Goal: Information Seeking & Learning: Learn about a topic

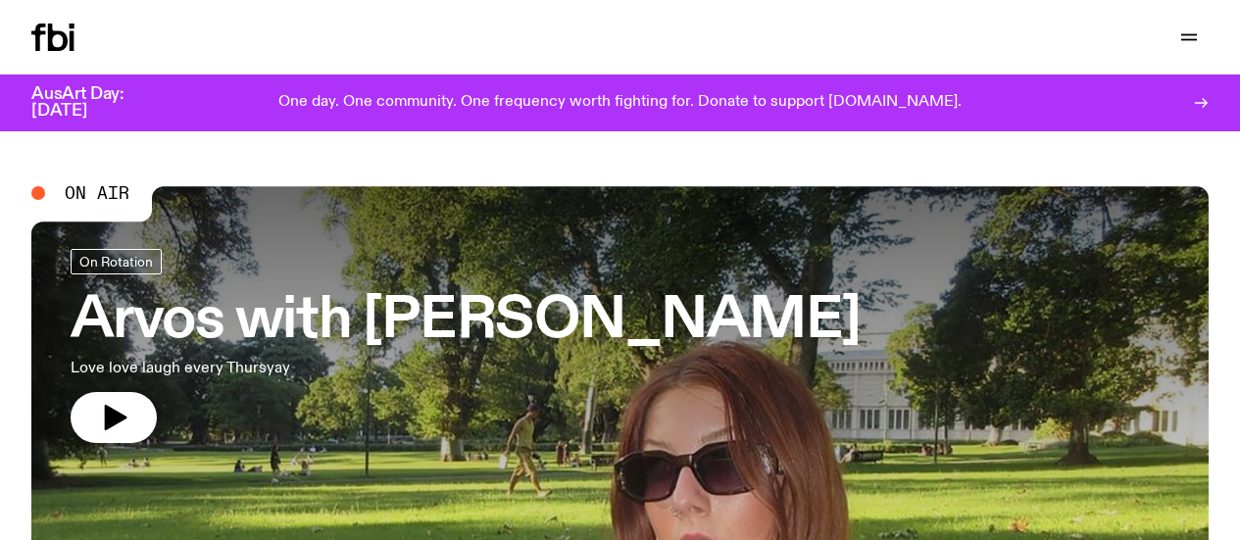
click at [0, 0] on link "Read" at bounding box center [0, 0] width 0 height 0
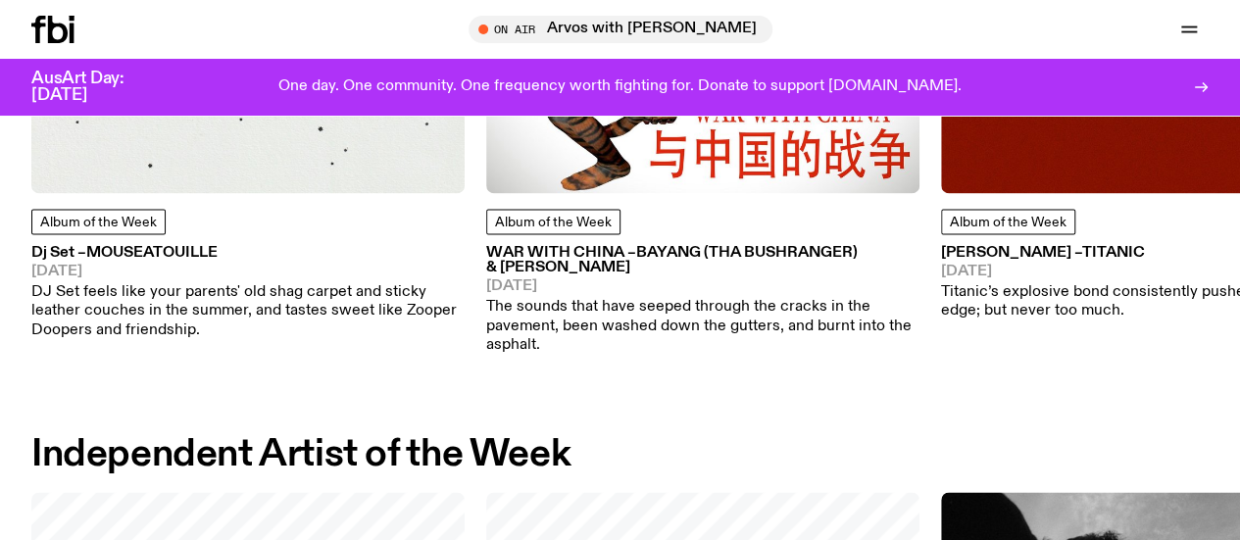
scroll to position [1231, 0]
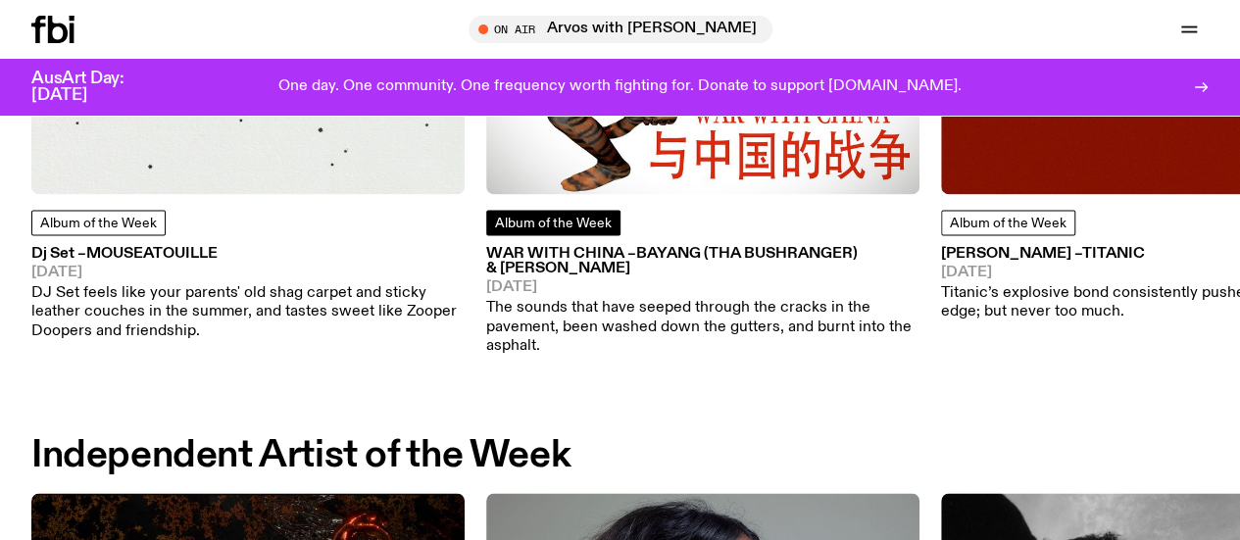
click at [533, 230] on span "Album of the Week" at bounding box center [553, 224] width 117 height 14
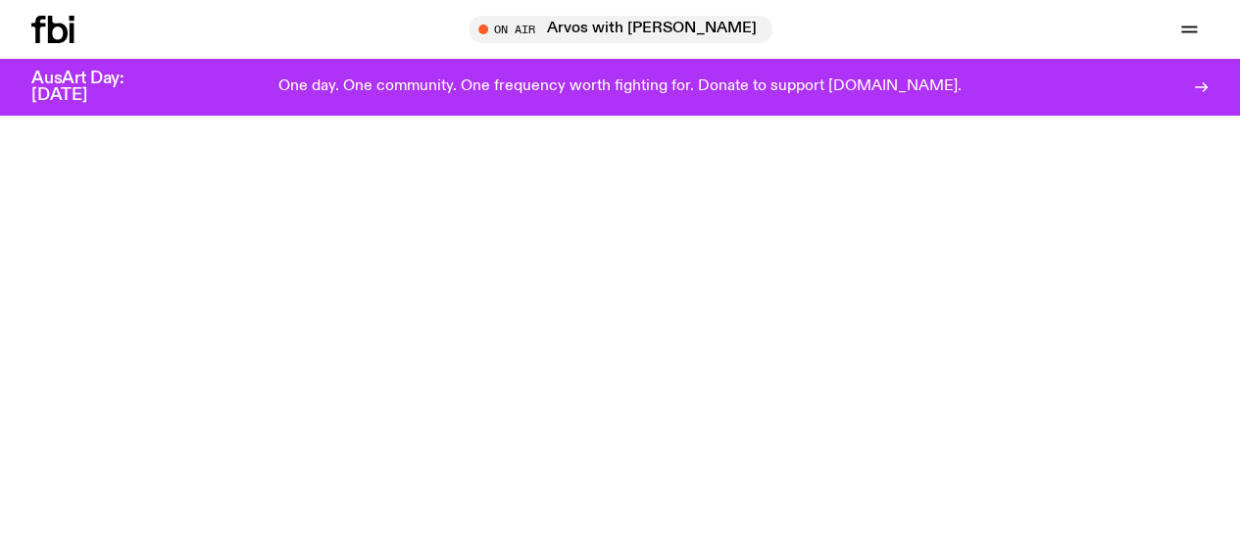
scroll to position [7751, 0]
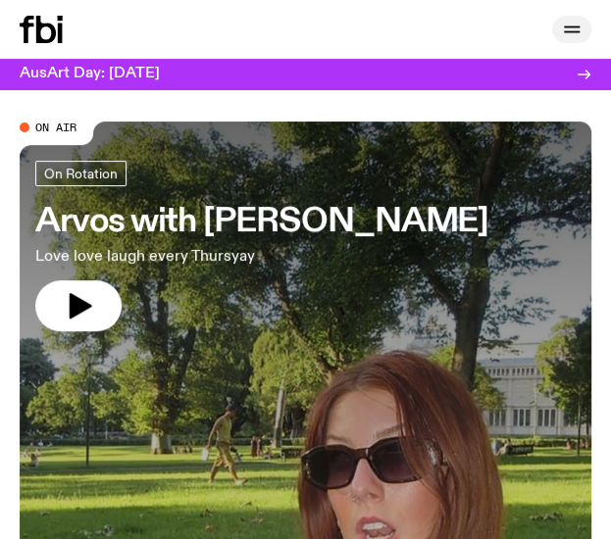
click at [574, 25] on icon "button" at bounding box center [572, 30] width 24 height 24
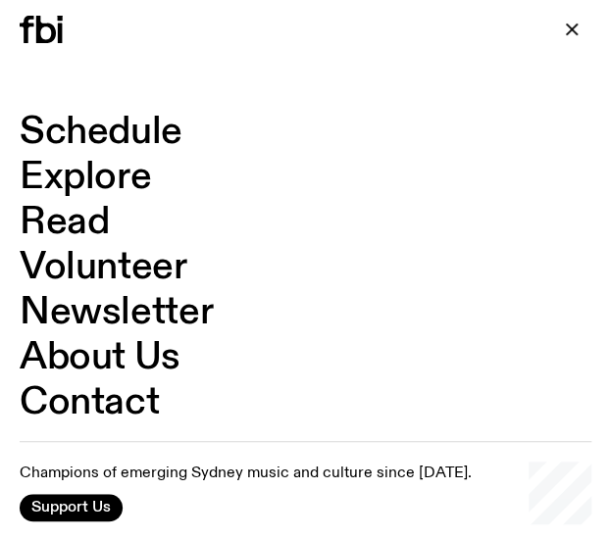
click at [78, 219] on link "Read" at bounding box center [64, 222] width 89 height 37
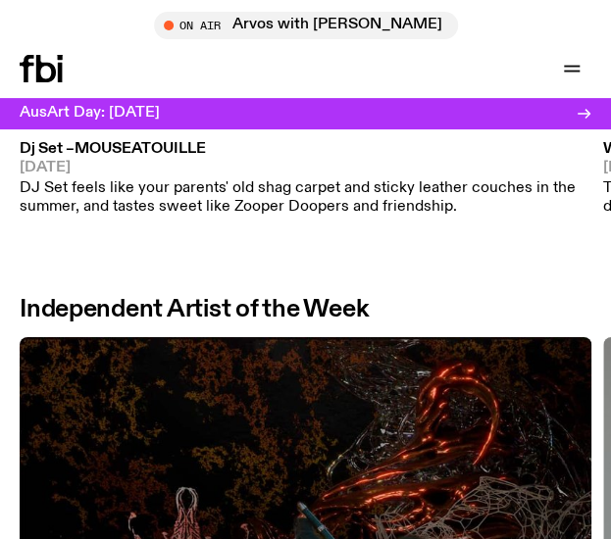
scroll to position [1186, 0]
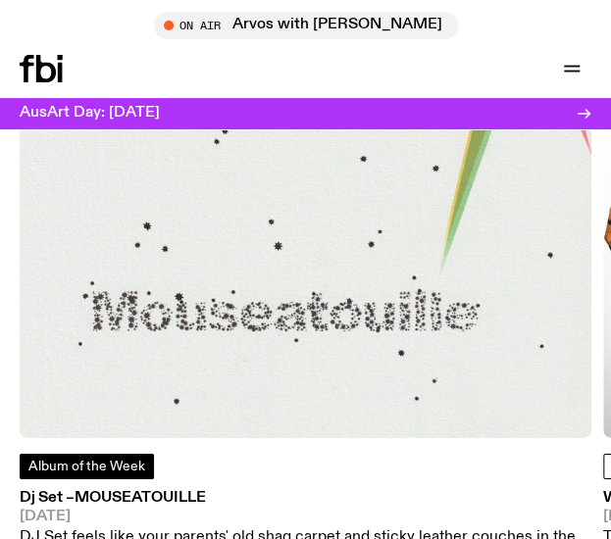
click at [83, 460] on span "Album of the Week" at bounding box center [86, 467] width 117 height 14
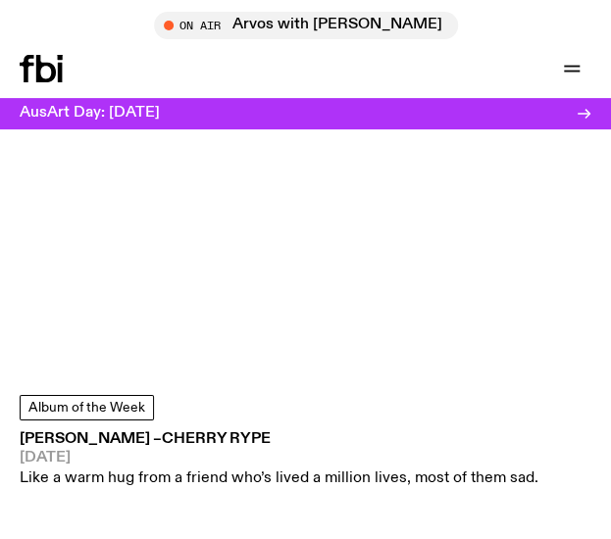
scroll to position [10619, 0]
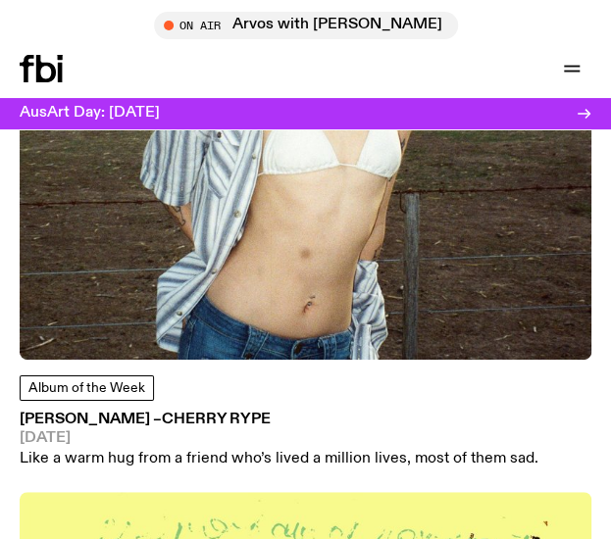
click at [203, 367] on div "Album of the Week Rory – Cherry Rype 27.06.25 Like a warm hug from a friend who…" at bounding box center [305, 128] width 571 height 681
click at [211, 308] on img at bounding box center [305, 73] width 571 height 571
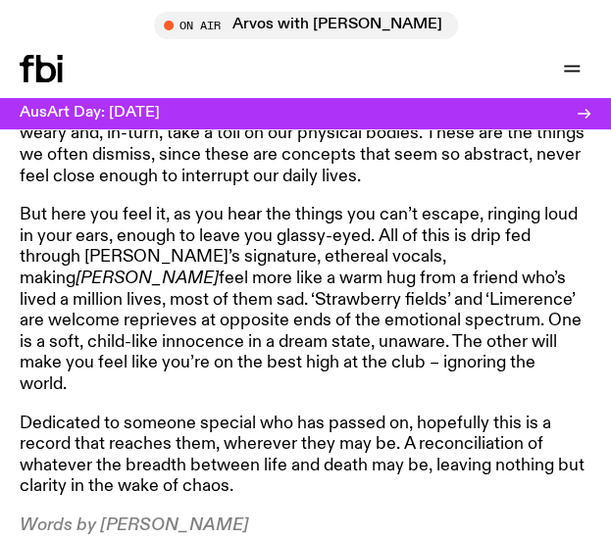
scroll to position [1135, 0]
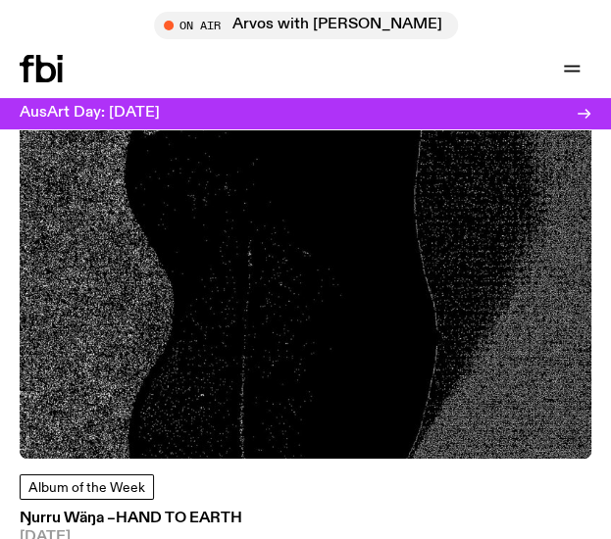
scroll to position [3249, 0]
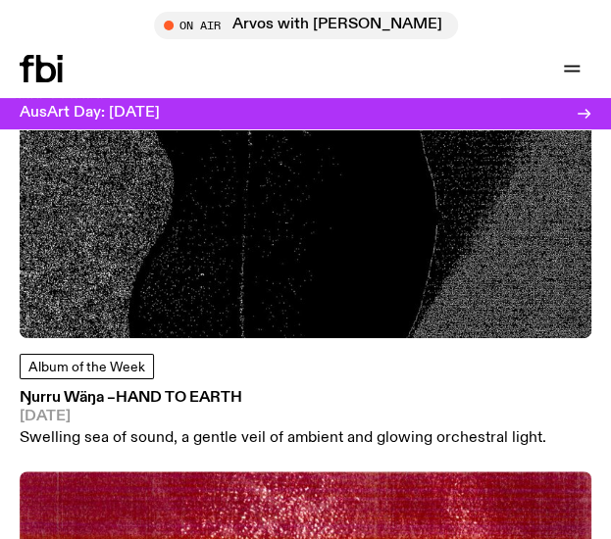
click at [119, 242] on img at bounding box center [305, 52] width 571 height 571
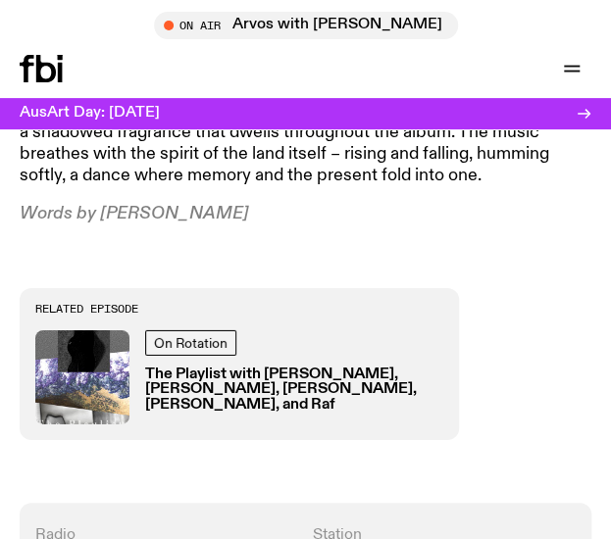
scroll to position [1213, 0]
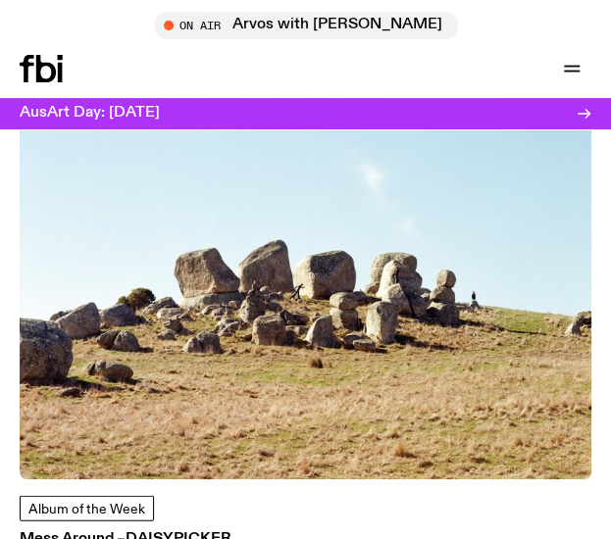
scroll to position [2531, 0]
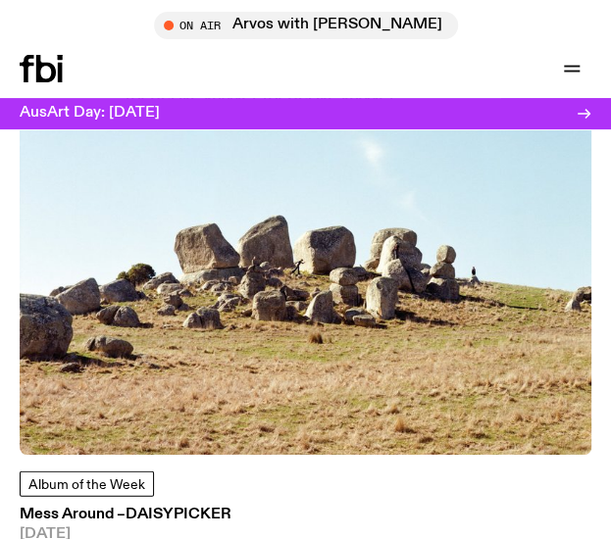
click at [197, 292] on img at bounding box center [305, 168] width 571 height 571
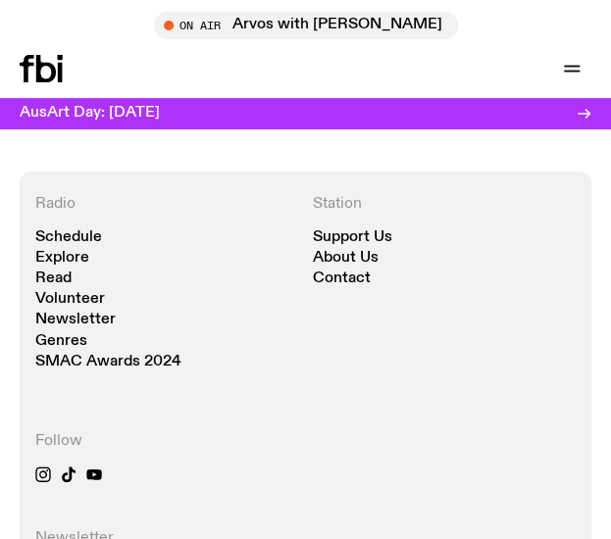
scroll to position [1435, 0]
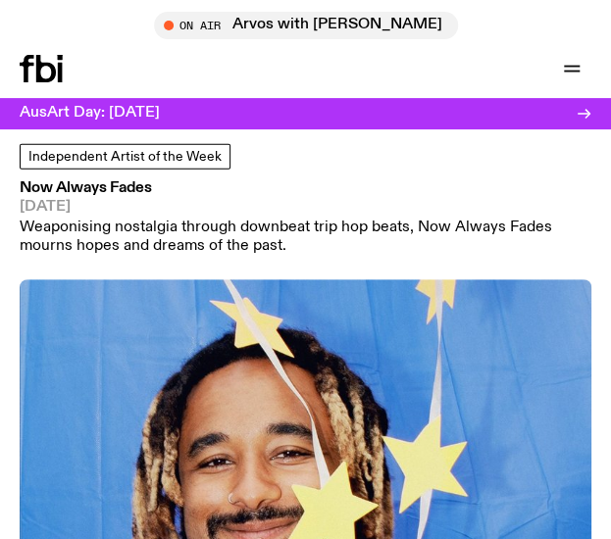
scroll to position [12042, 0]
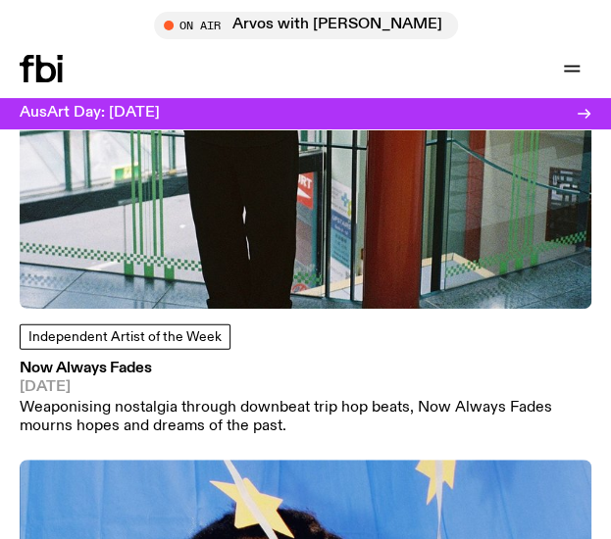
click at [132, 185] on img at bounding box center [305, 22] width 571 height 571
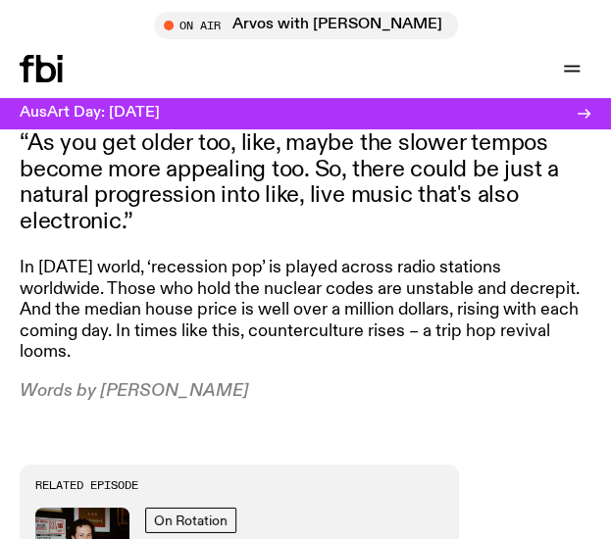
scroll to position [1114, 0]
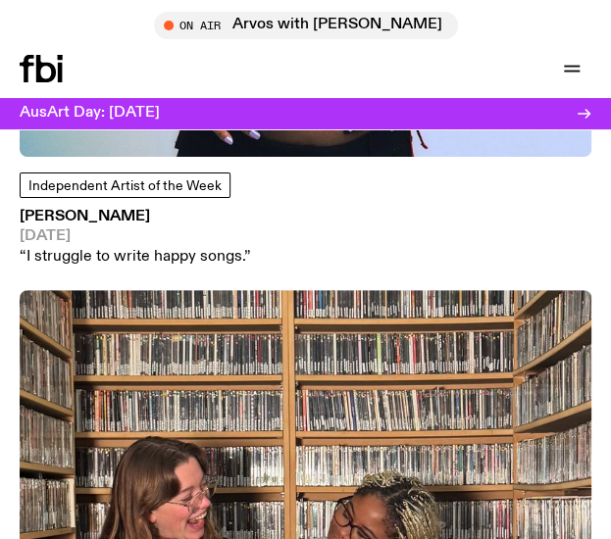
scroll to position [10706, 0]
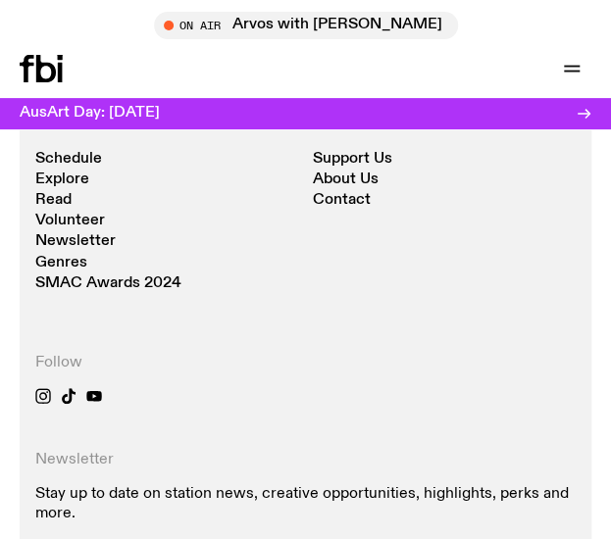
scroll to position [1067, 0]
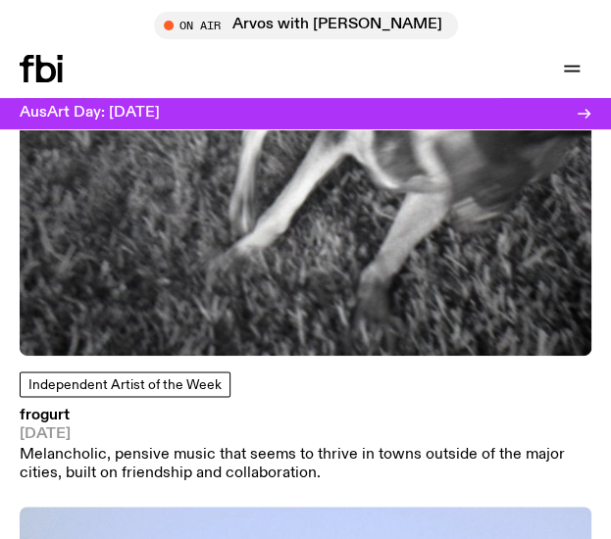
scroll to position [9861, 0]
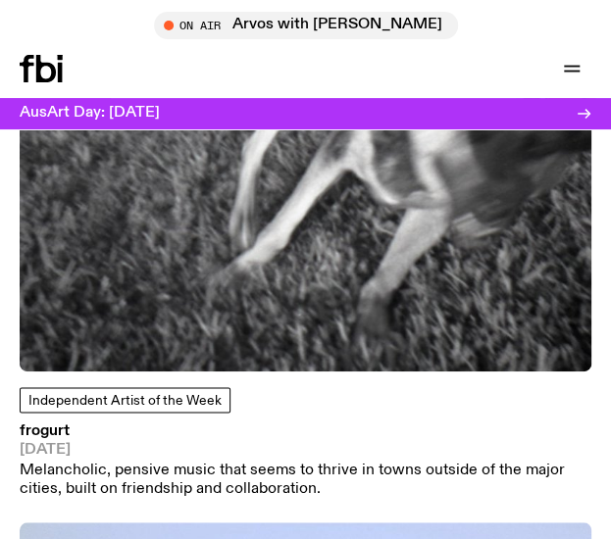
click at [209, 228] on img at bounding box center [305, 85] width 571 height 571
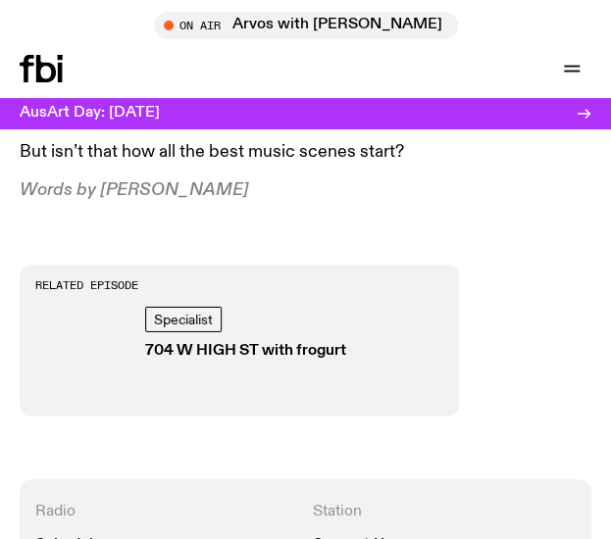
scroll to position [876, 0]
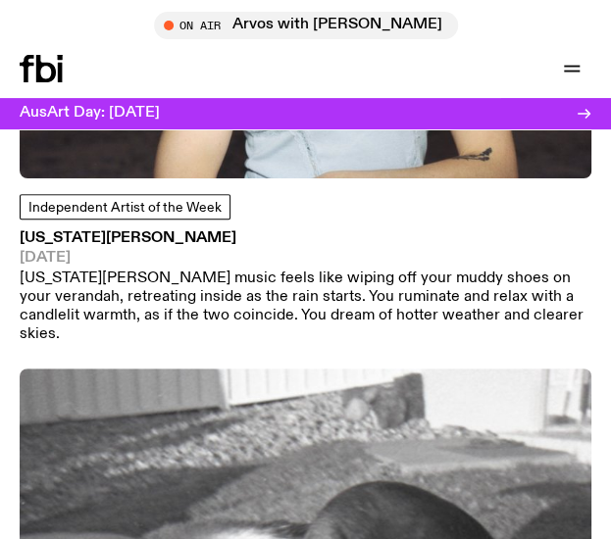
scroll to position [9037, 0]
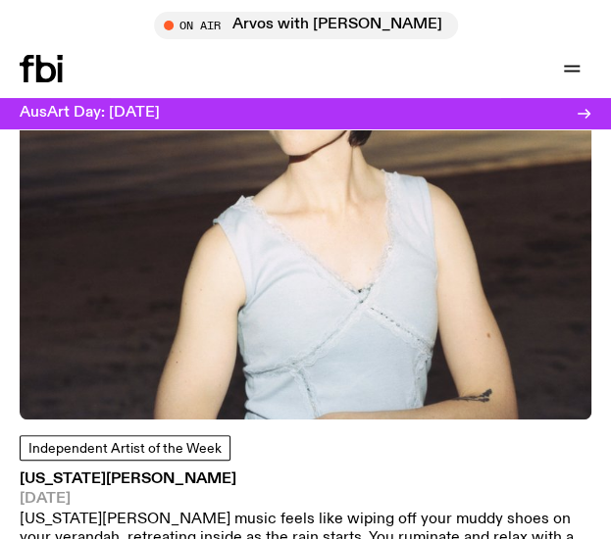
click at [238, 348] on img at bounding box center [305, 133] width 571 height 571
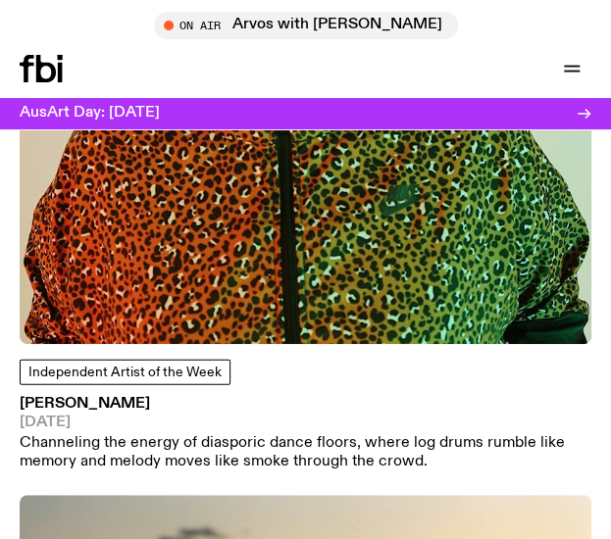
scroll to position [8390, 0]
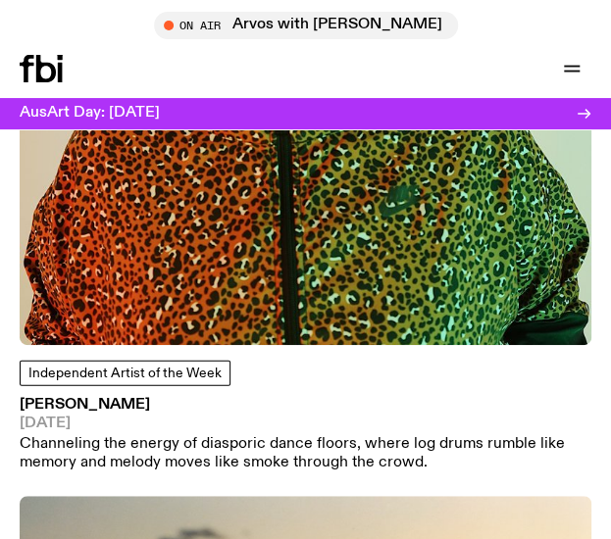
click at [187, 271] on img at bounding box center [305, 59] width 571 height 571
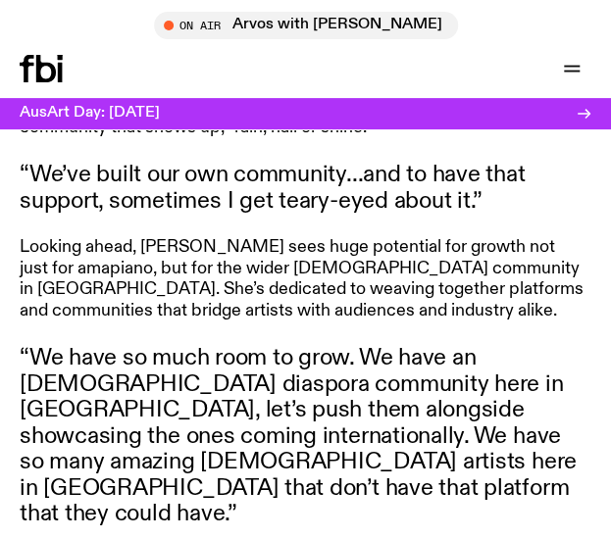
scroll to position [1813, 0]
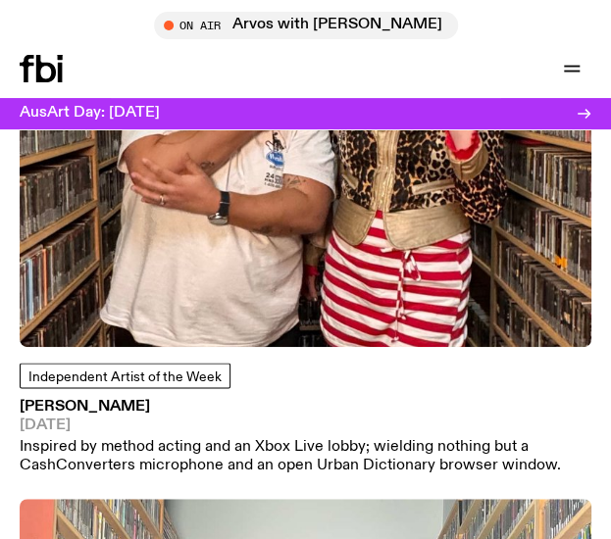
scroll to position [6216, 0]
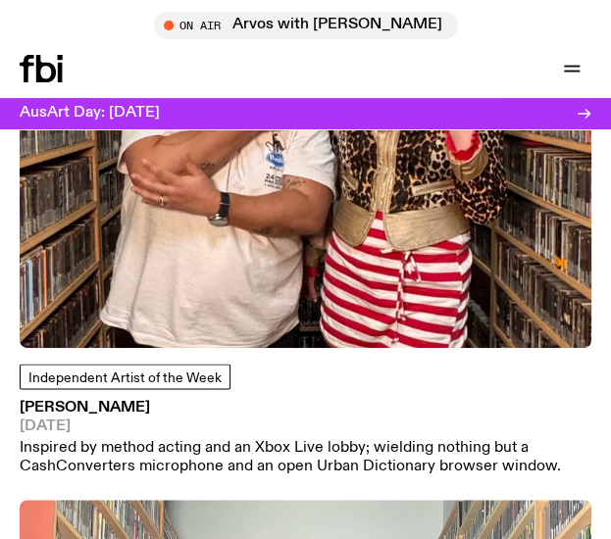
click at [207, 285] on img at bounding box center [305, 62] width 571 height 571
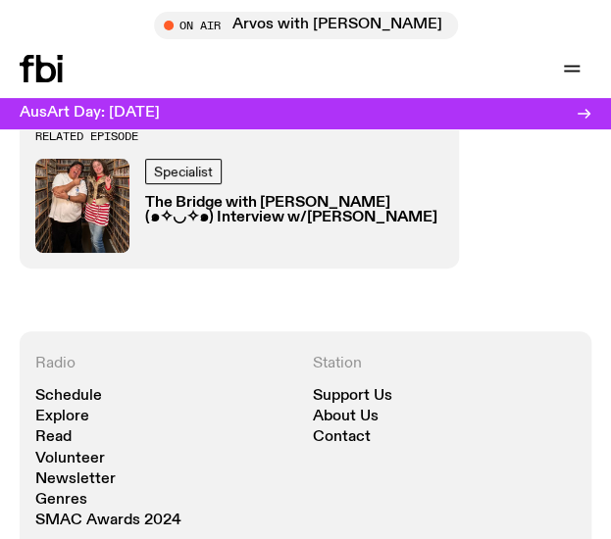
scroll to position [1557, 0]
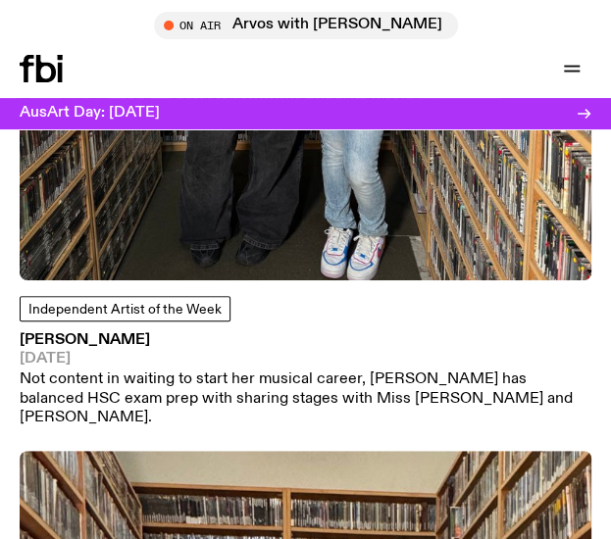
scroll to position [5540, 0]
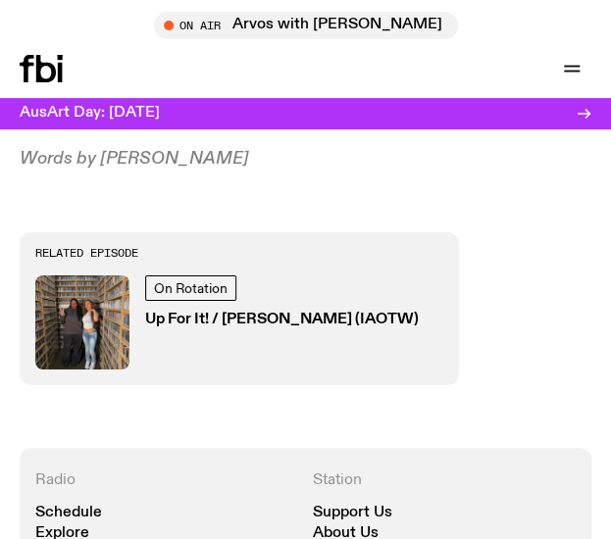
scroll to position [1173, 0]
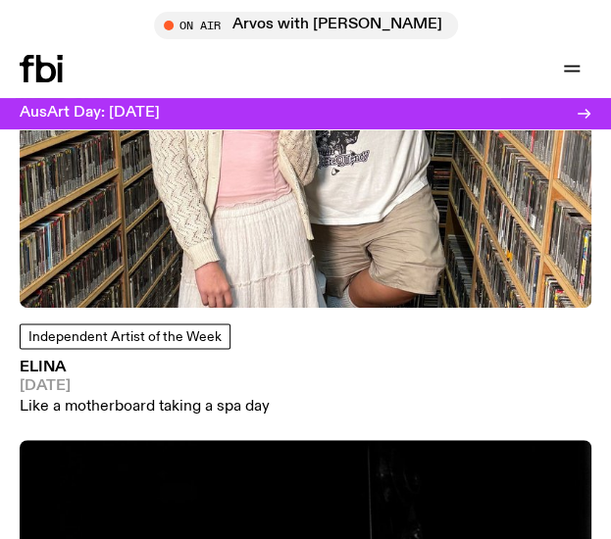
scroll to position [4104, 0]
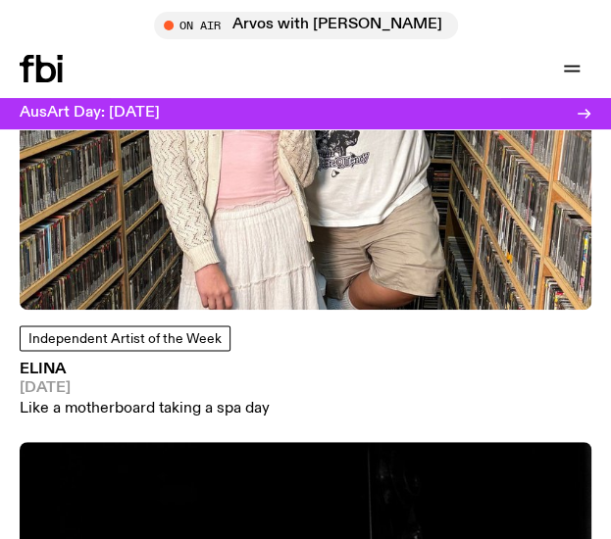
click at [173, 198] on img at bounding box center [305, 23] width 571 height 571
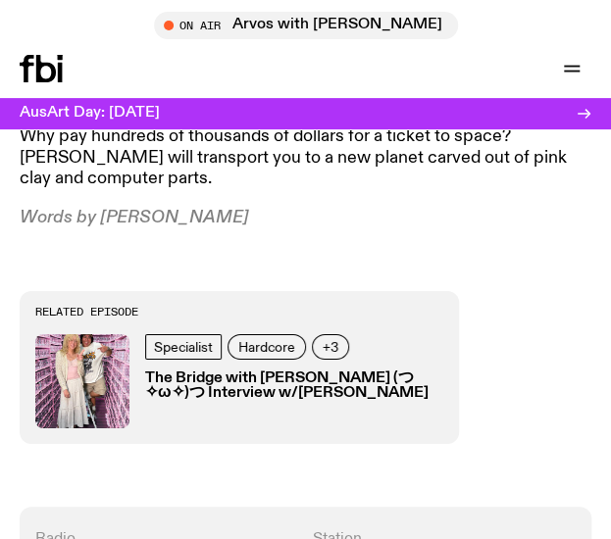
scroll to position [1258, 0]
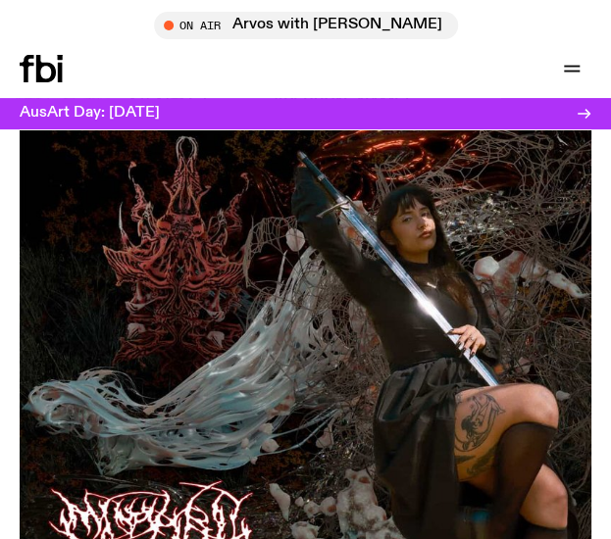
scroll to position [319, 0]
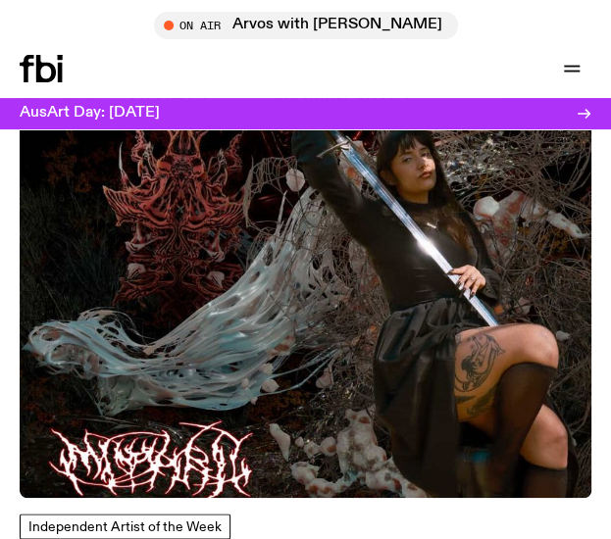
click at [274, 299] on img at bounding box center [305, 211] width 571 height 571
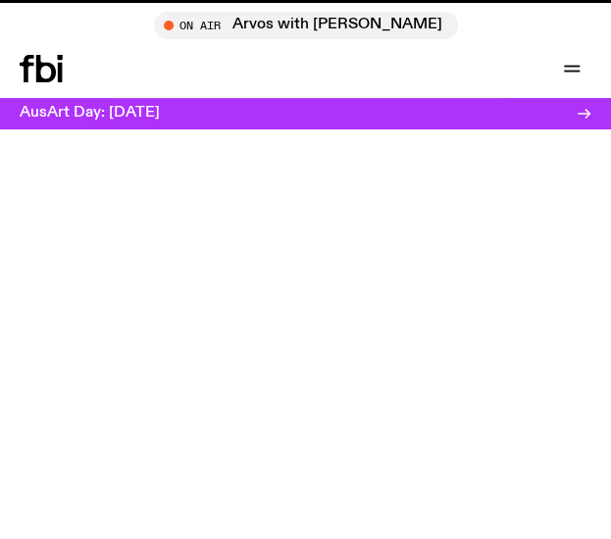
scroll to position [319, 0]
